Goal: Task Accomplishment & Management: Complete application form

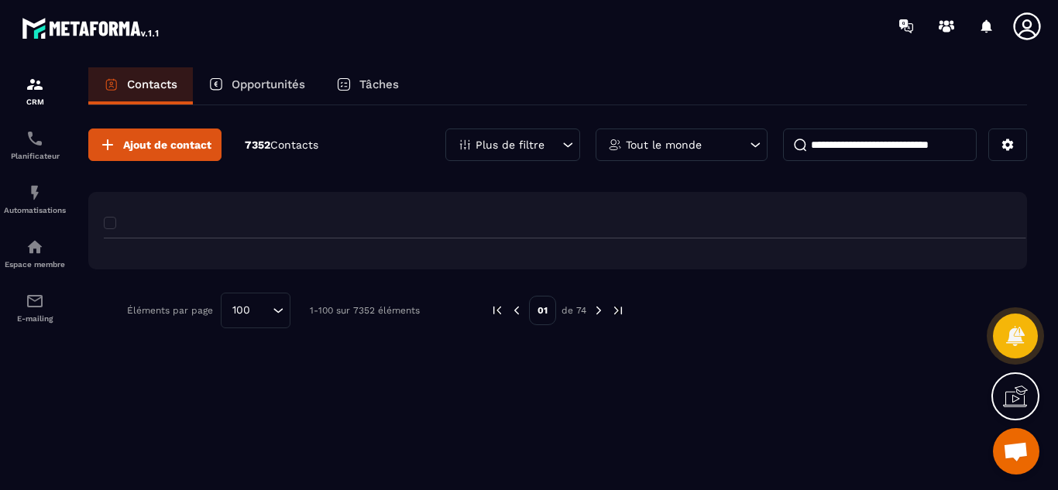
click at [256, 76] on div "Opportunités" at bounding box center [257, 85] width 128 height 37
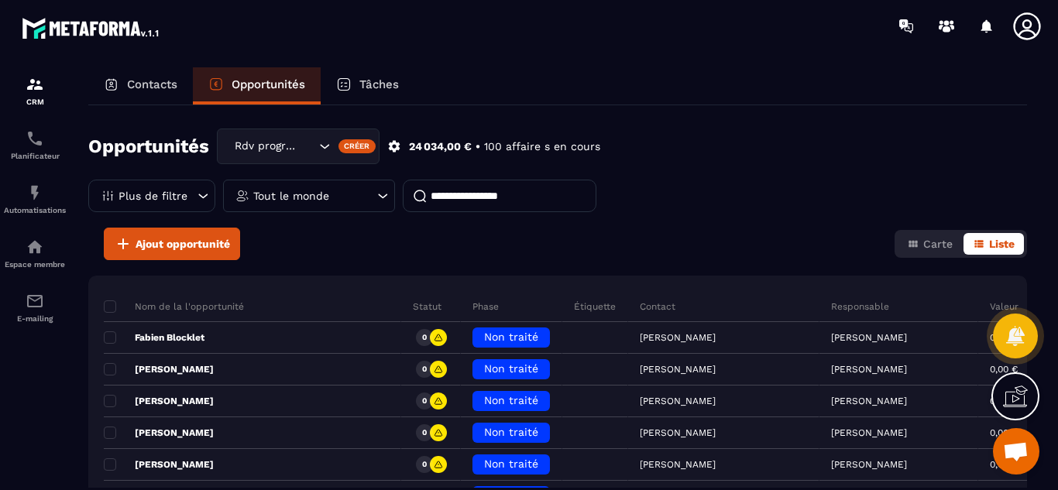
click at [383, 195] on icon at bounding box center [382, 195] width 15 height 15
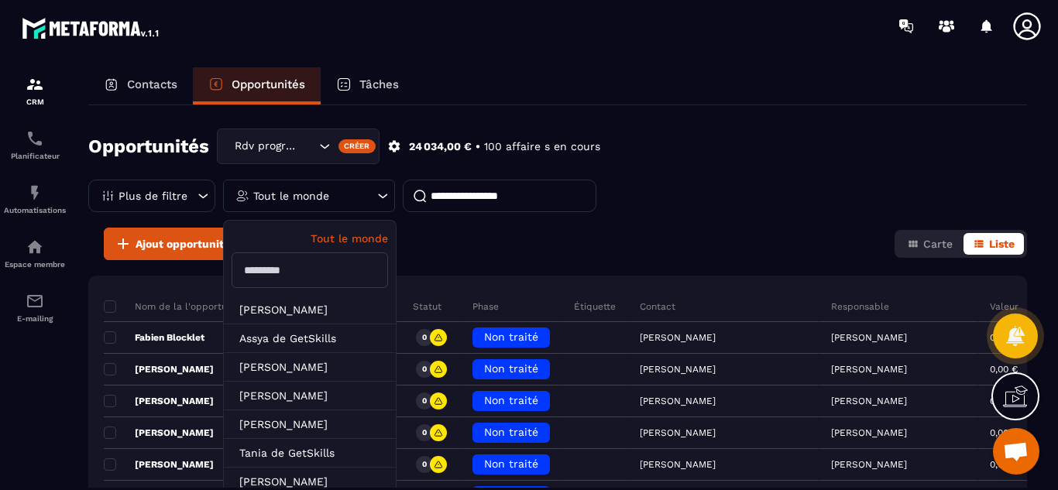
click at [289, 279] on input "text" at bounding box center [310, 271] width 157 height 36
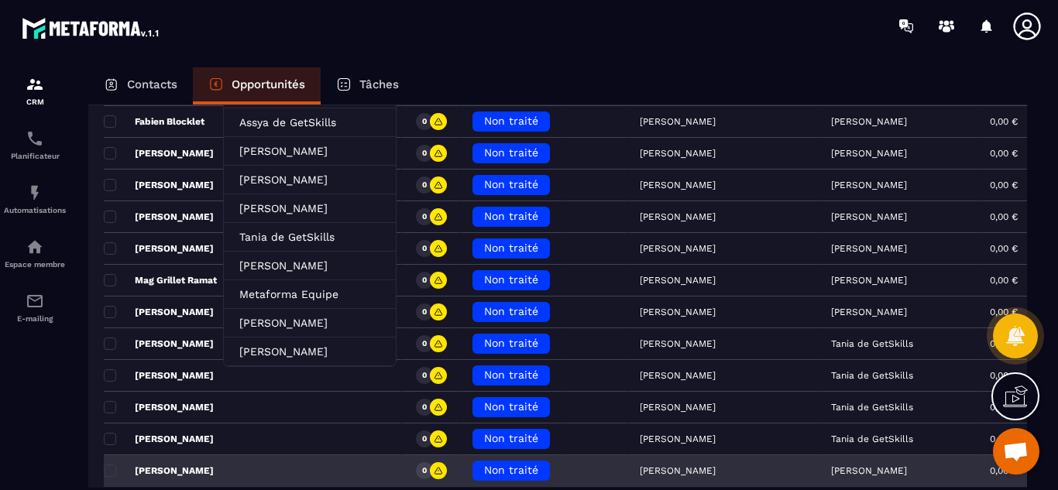
scroll to position [155, 0]
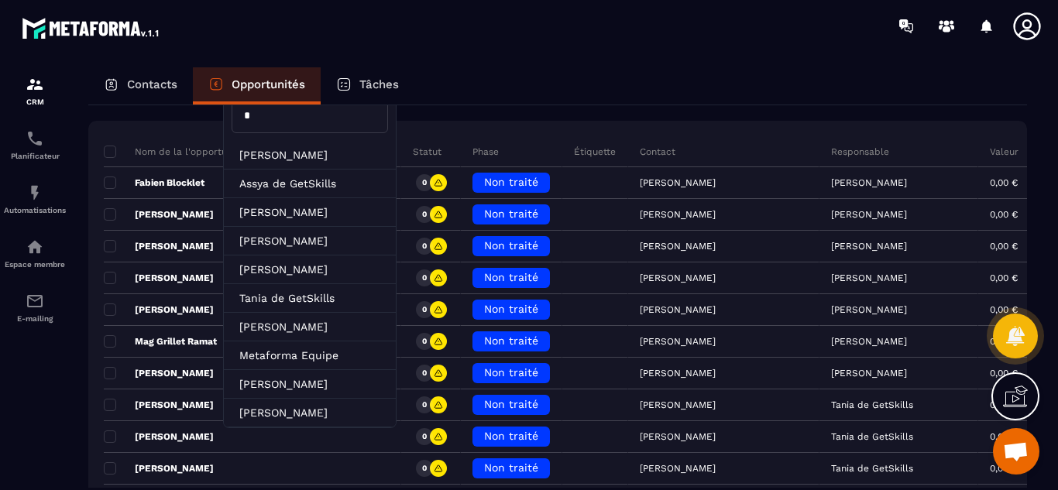
type input "*"
click at [466, 74] on div "Contacts Opportunités Tâches" at bounding box center [557, 85] width 939 height 37
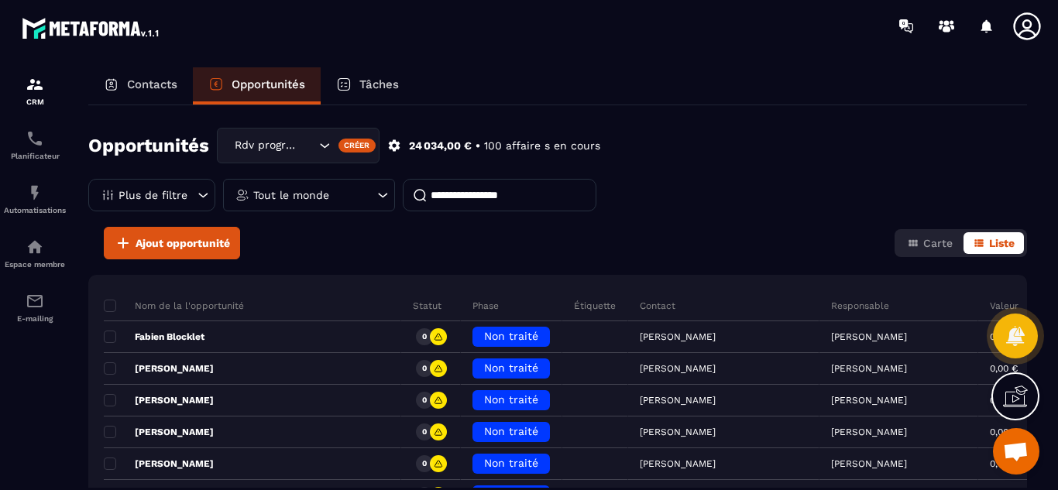
scroll to position [0, 0]
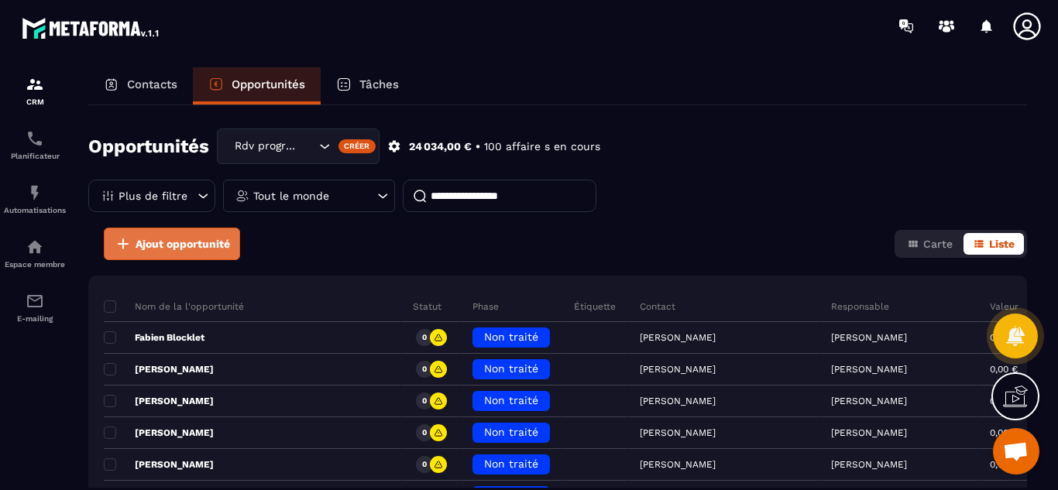
click at [178, 243] on span "Ajout opportunité" at bounding box center [183, 243] width 95 height 15
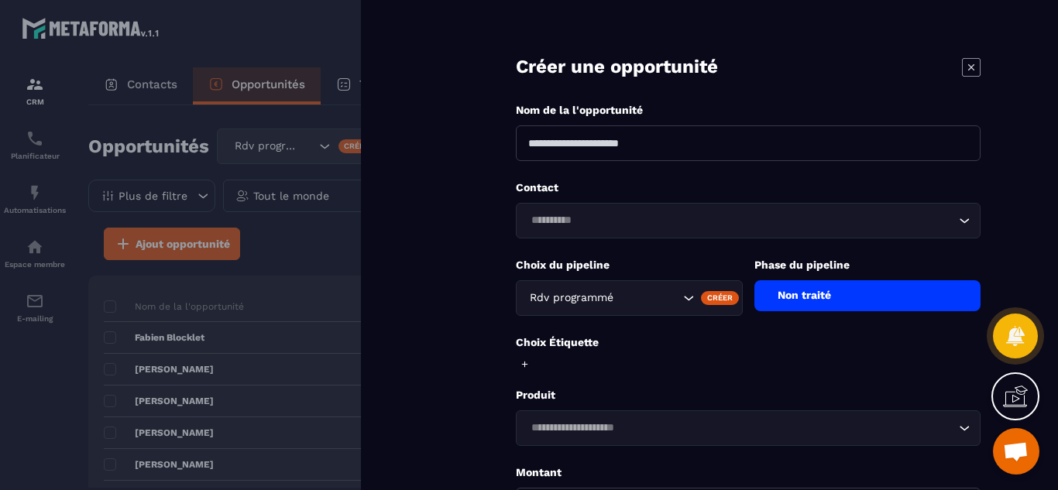
click at [545, 145] on input at bounding box center [748, 144] width 465 height 36
click at [558, 143] on input at bounding box center [748, 144] width 465 height 36
